Goal: Go to known website: Access a specific website the user already knows

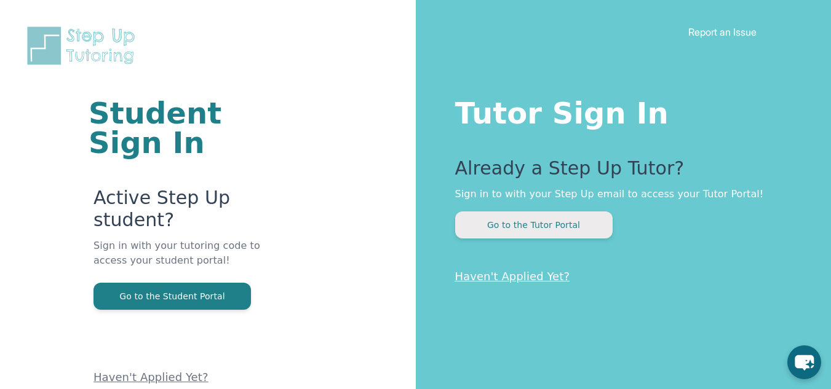
click at [541, 218] on button "Go to the Tutor Portal" at bounding box center [533, 225] width 157 height 27
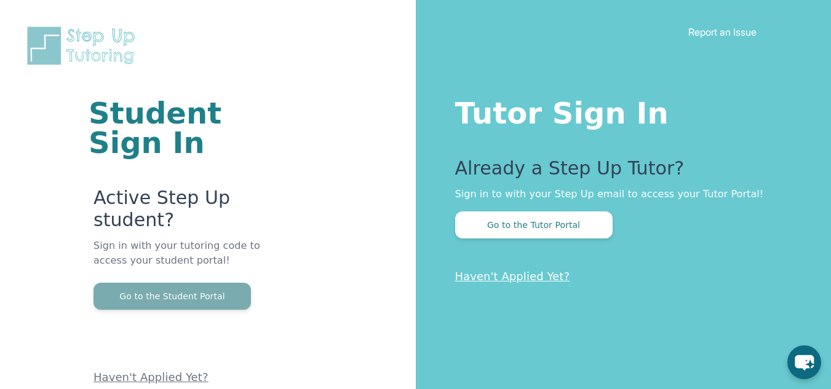
click at [216, 291] on button "Go to the Student Portal" at bounding box center [171, 296] width 157 height 27
